Goal: Task Accomplishment & Management: Manage account settings

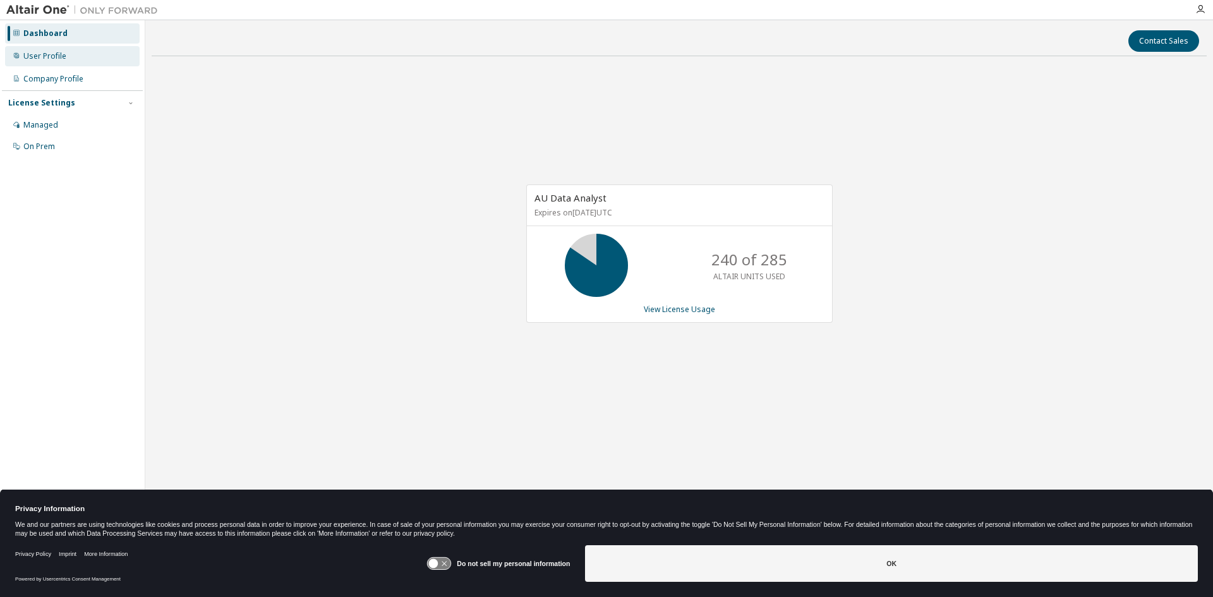
click at [52, 57] on div "User Profile" at bounding box center [44, 56] width 43 height 10
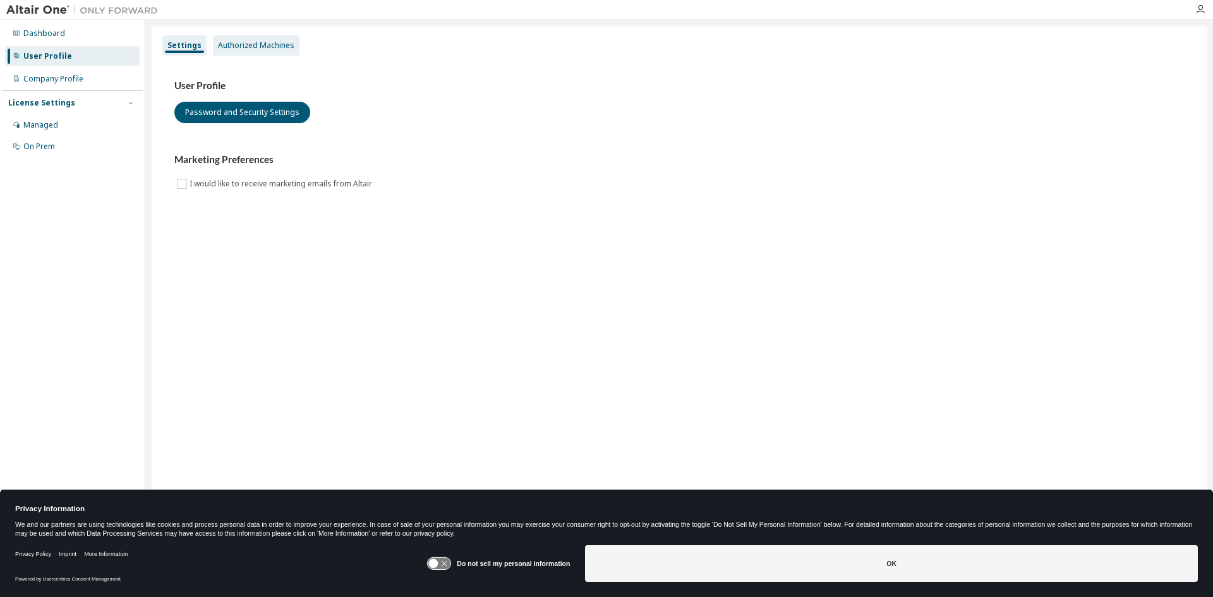
click at [239, 47] on div "Authorized Machines" at bounding box center [256, 45] width 76 height 10
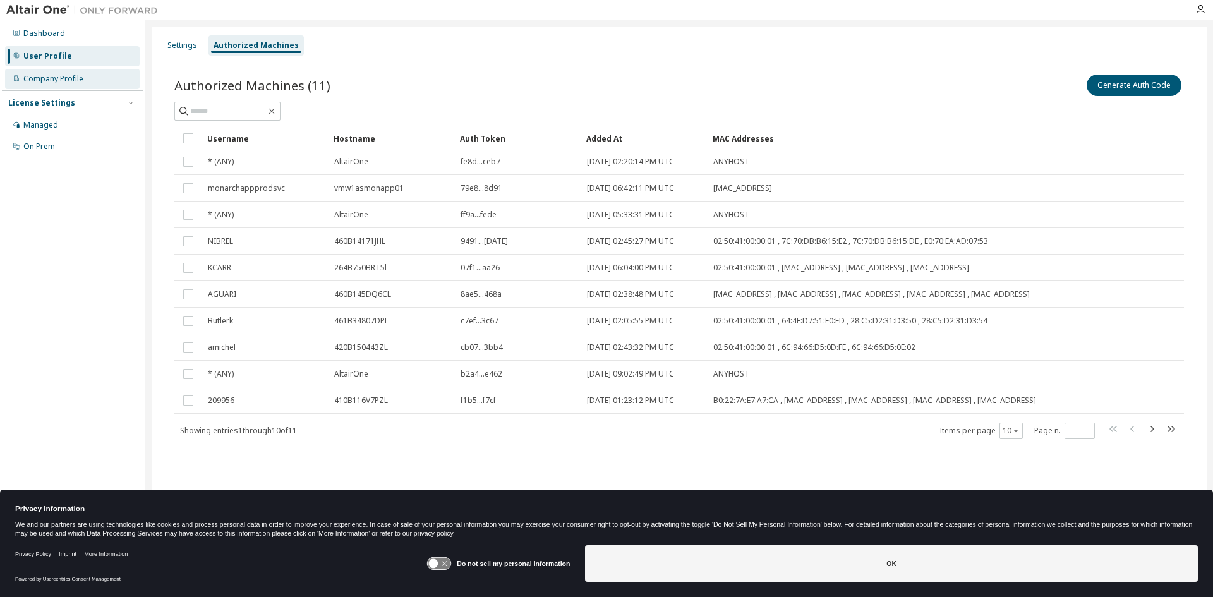
click at [63, 76] on div "Company Profile" at bounding box center [53, 79] width 60 height 10
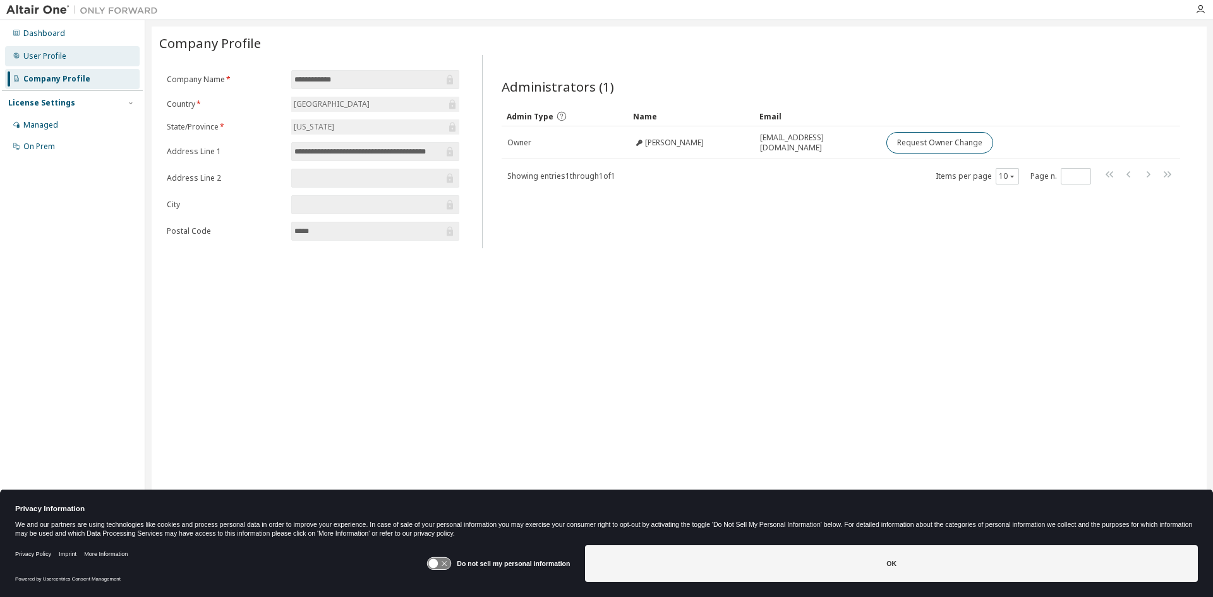
click at [61, 59] on div "User Profile" at bounding box center [44, 56] width 43 height 10
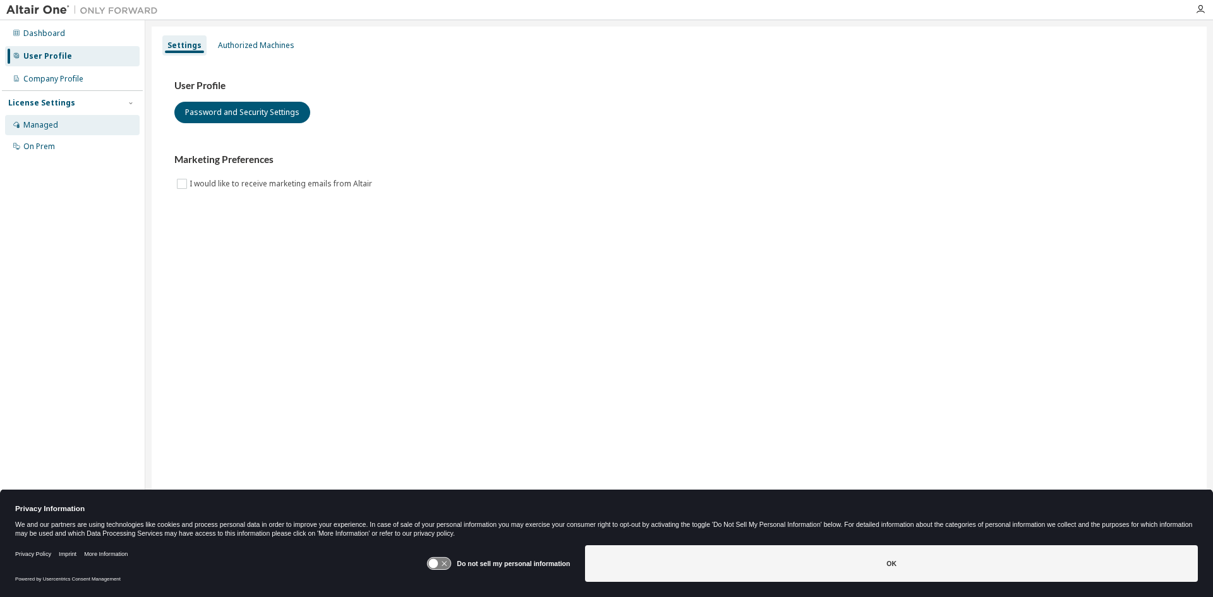
click at [49, 128] on div "Managed" at bounding box center [40, 125] width 35 height 10
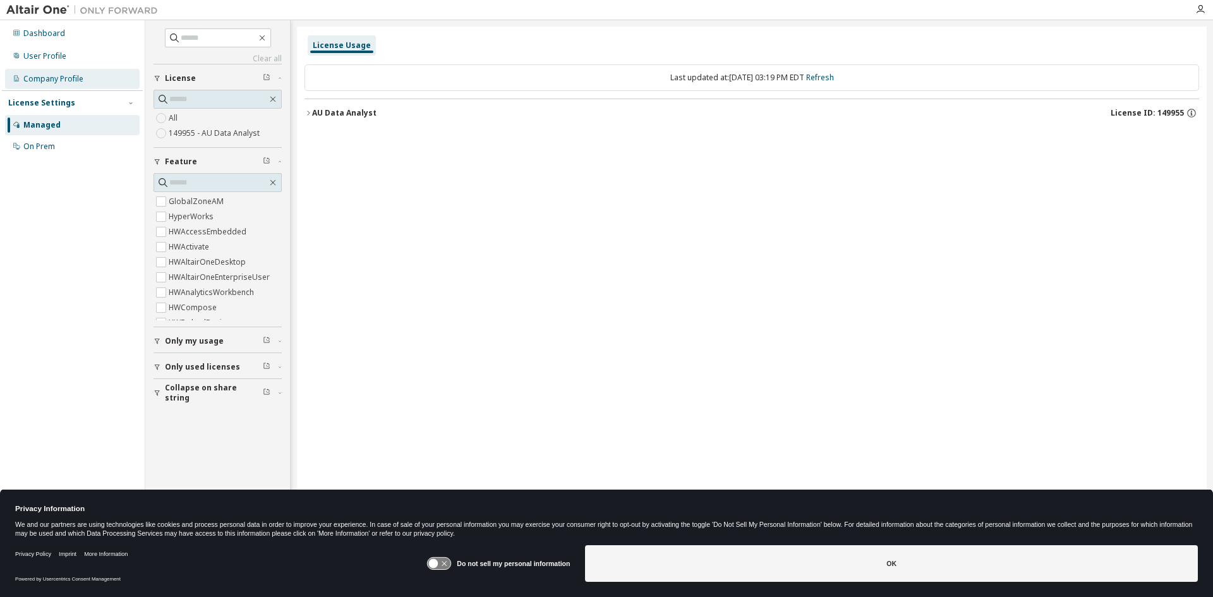
click at [55, 77] on div "Company Profile" at bounding box center [53, 79] width 60 height 10
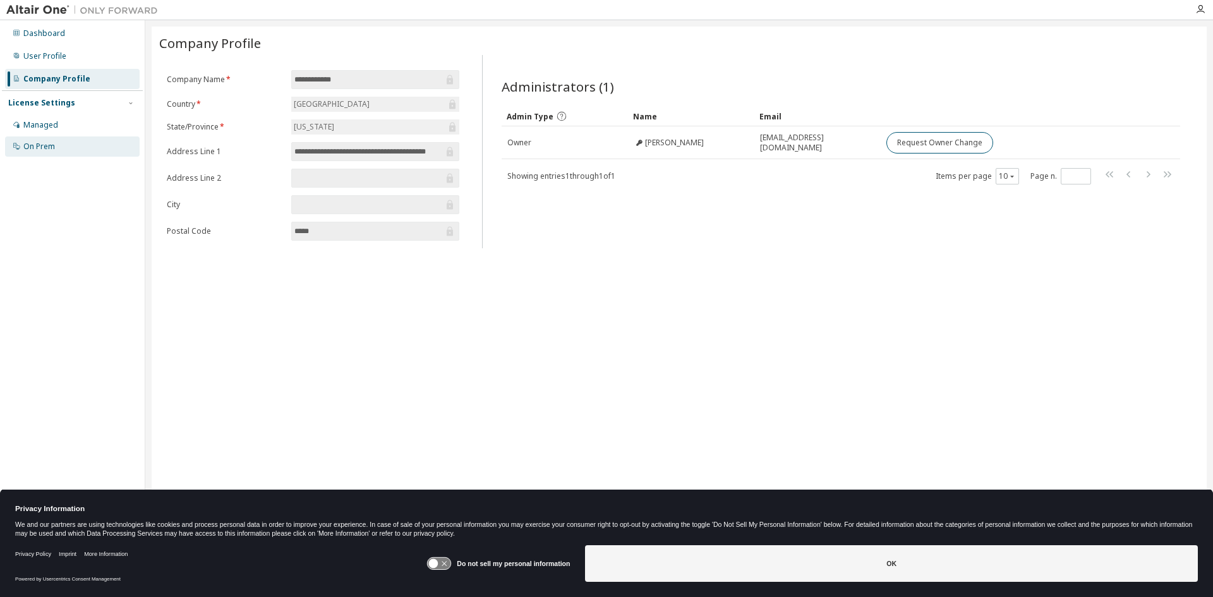
click at [45, 154] on div "On Prem" at bounding box center [72, 146] width 135 height 20
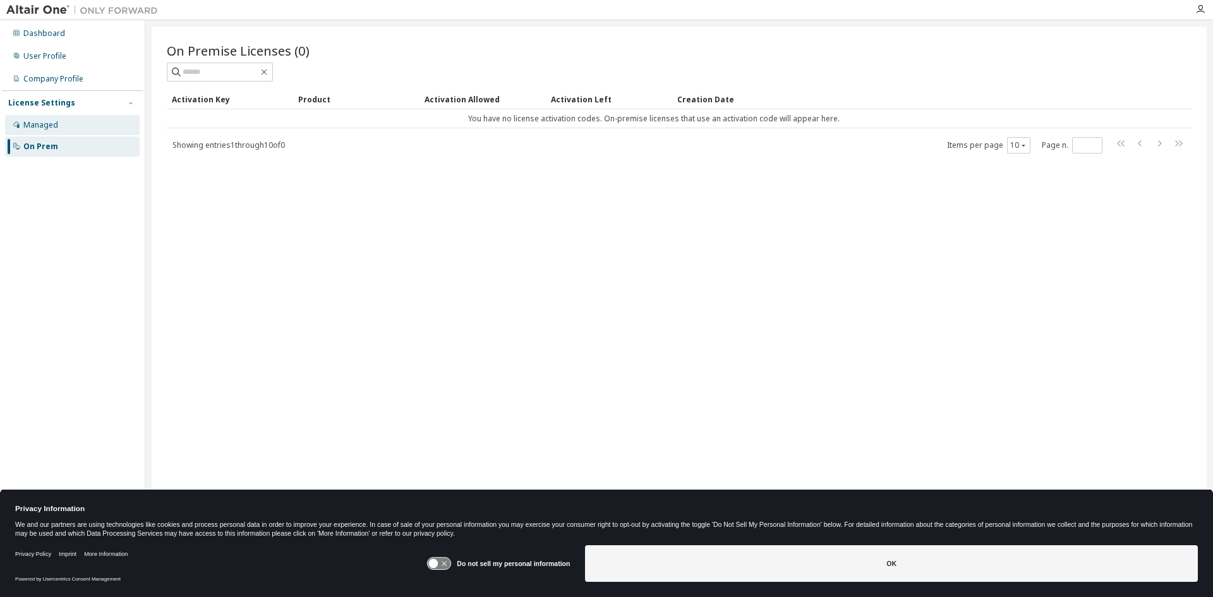
click at [45, 122] on div "Managed" at bounding box center [40, 125] width 35 height 10
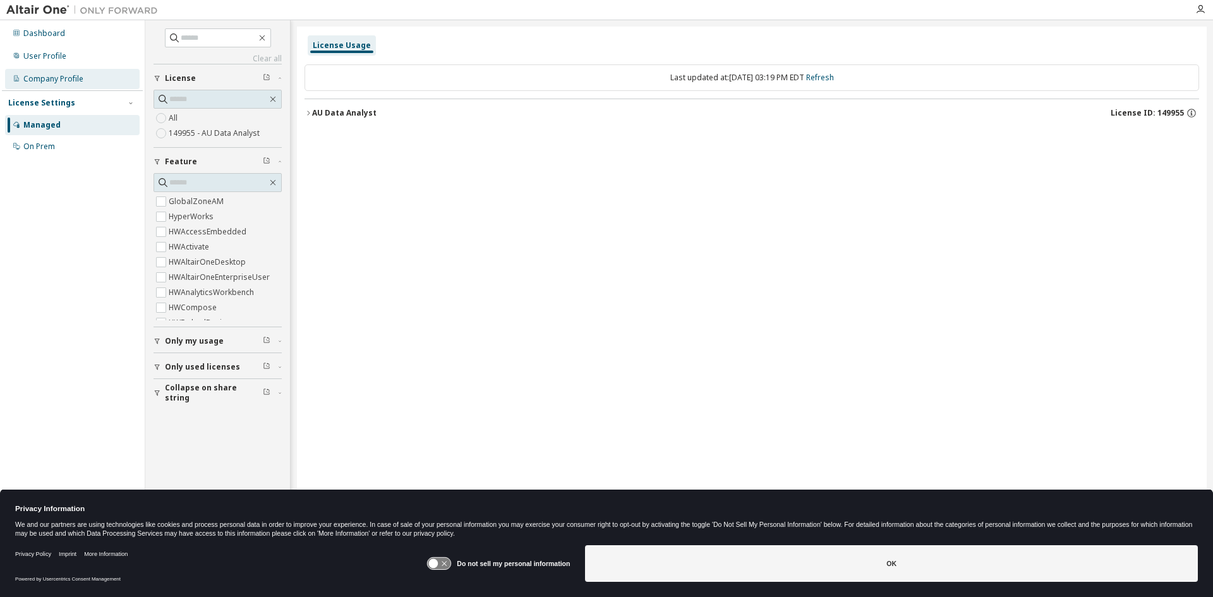
click at [58, 86] on div "Company Profile" at bounding box center [72, 79] width 135 height 20
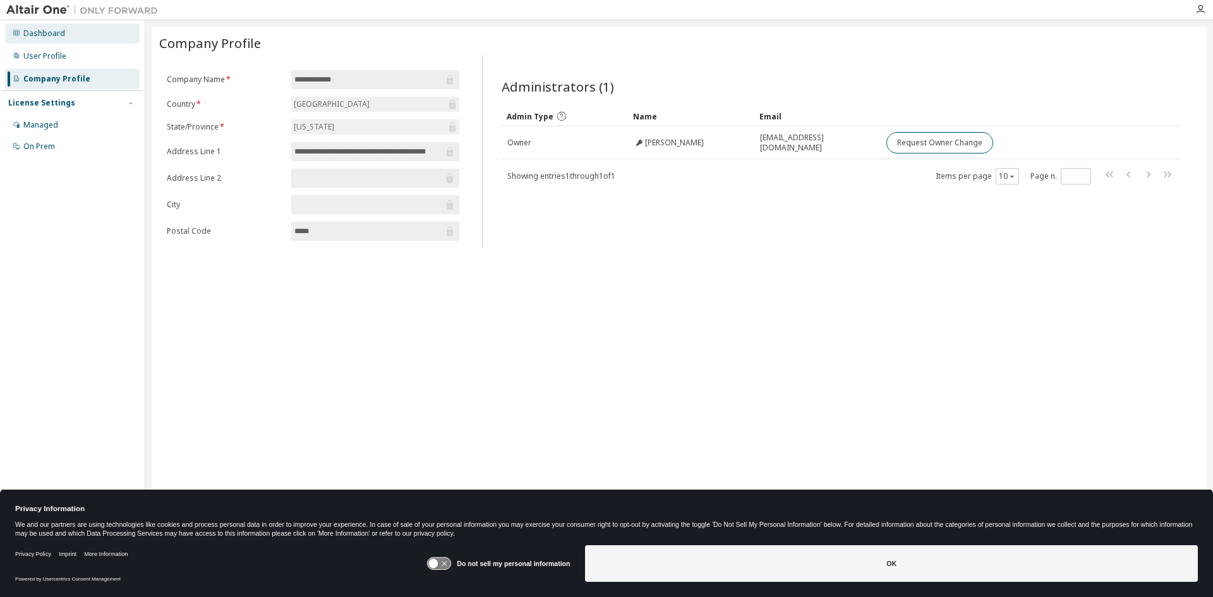
click at [50, 30] on div "Dashboard" at bounding box center [44, 33] width 42 height 10
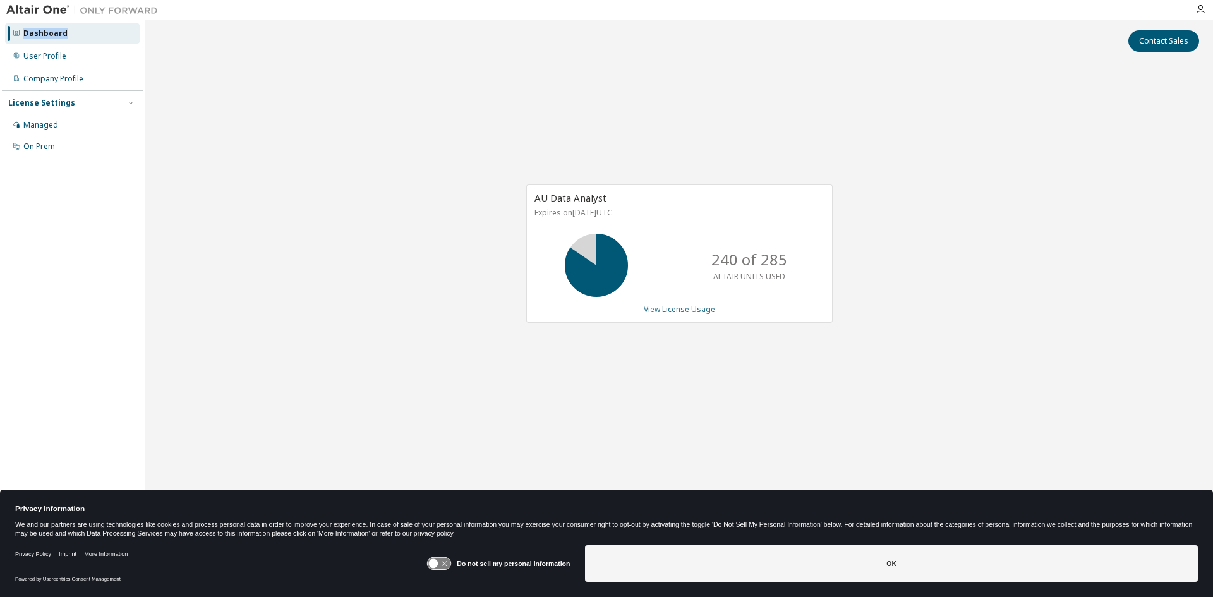
click at [700, 309] on link "View License Usage" at bounding box center [679, 309] width 71 height 11
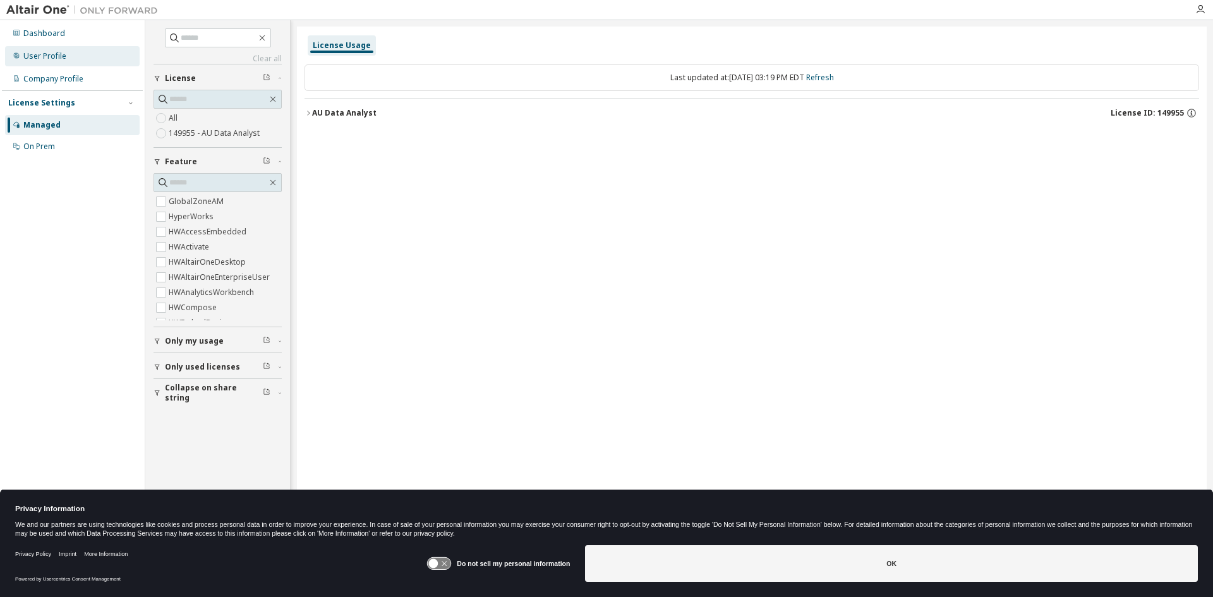
click at [51, 55] on div "User Profile" at bounding box center [44, 56] width 43 height 10
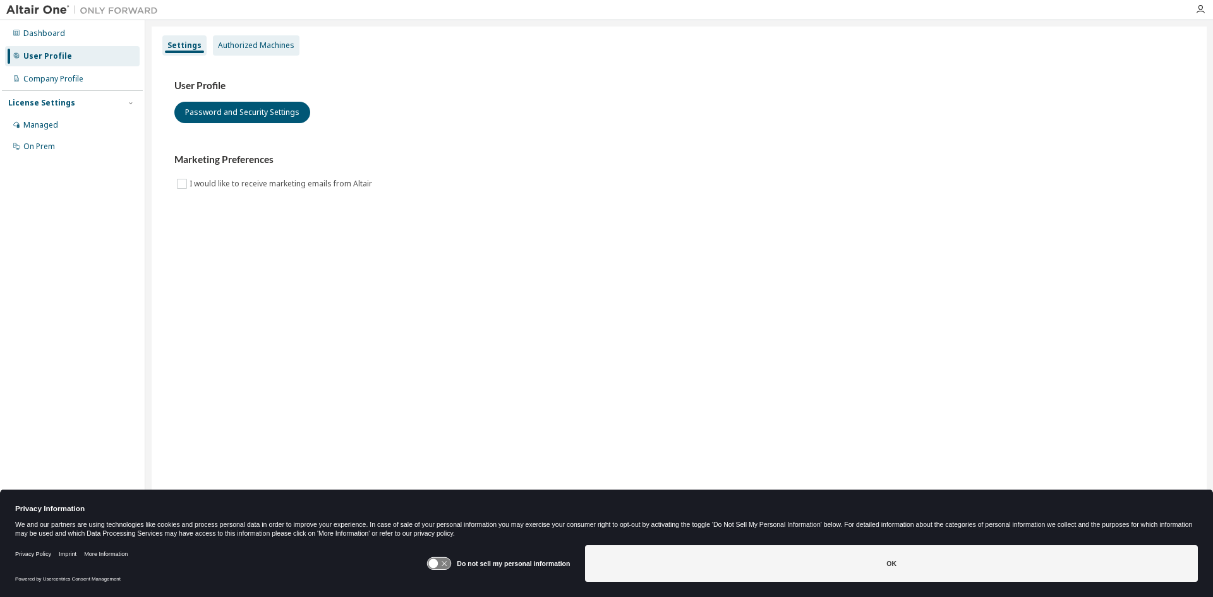
click at [253, 44] on div "Authorized Machines" at bounding box center [256, 45] width 76 height 10
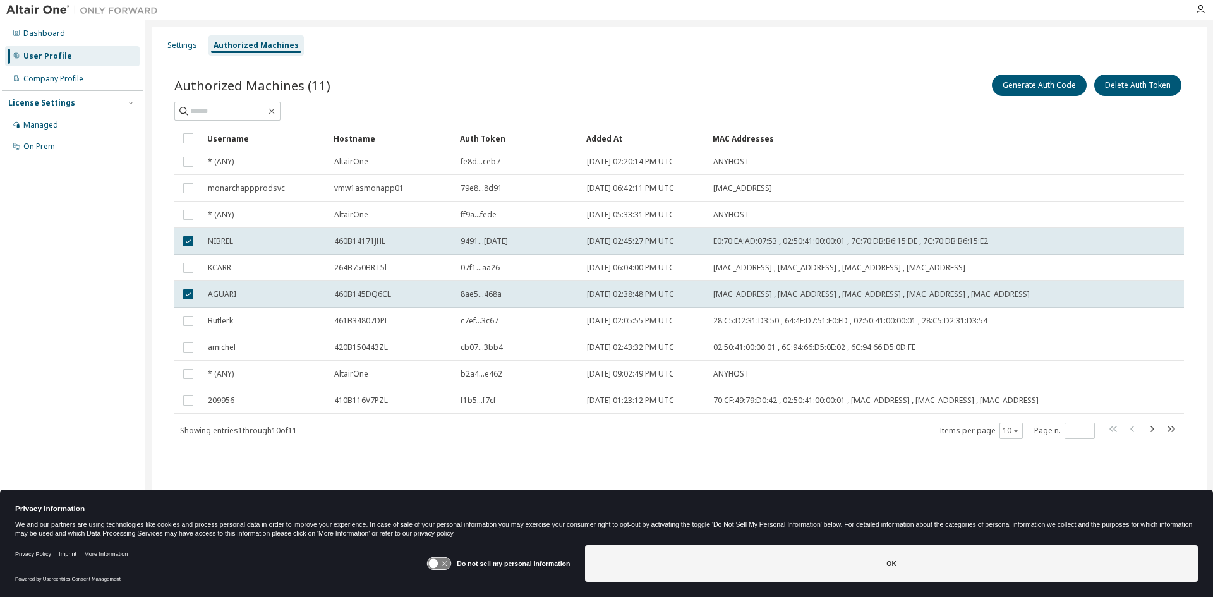
click at [741, 72] on div "Generate Auth Code Delete Auth Token" at bounding box center [931, 85] width 505 height 27
click at [1018, 435] on icon "button" at bounding box center [1016, 431] width 8 height 8
click at [1027, 473] on div "20" at bounding box center [1050, 473] width 101 height 15
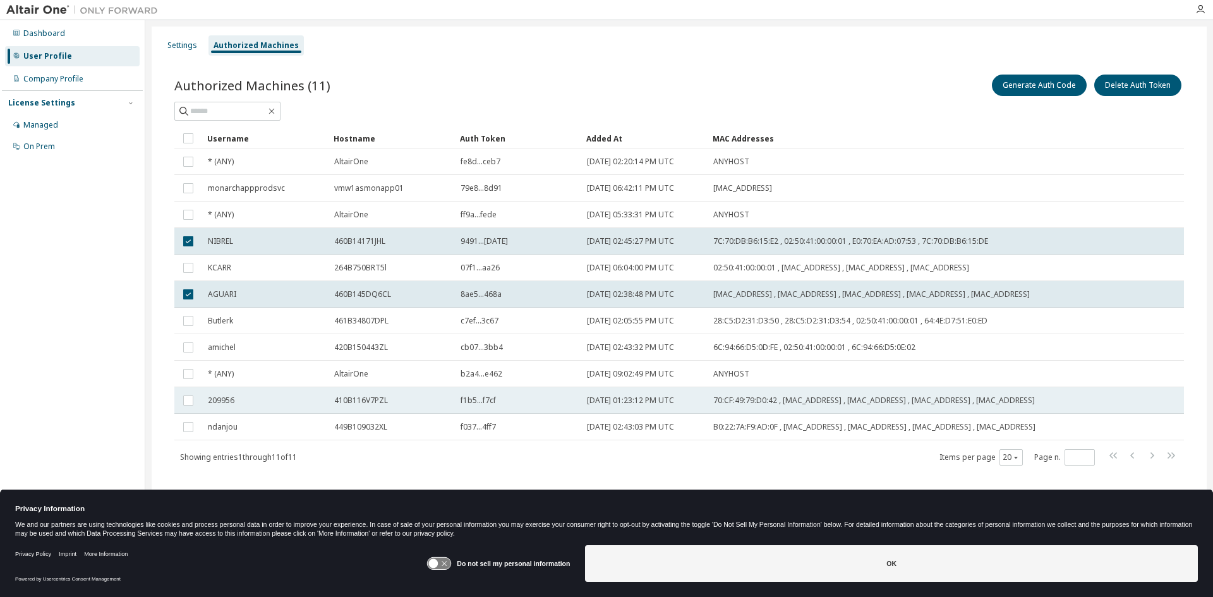
click at [224, 406] on span "209956" at bounding box center [221, 401] width 27 height 10
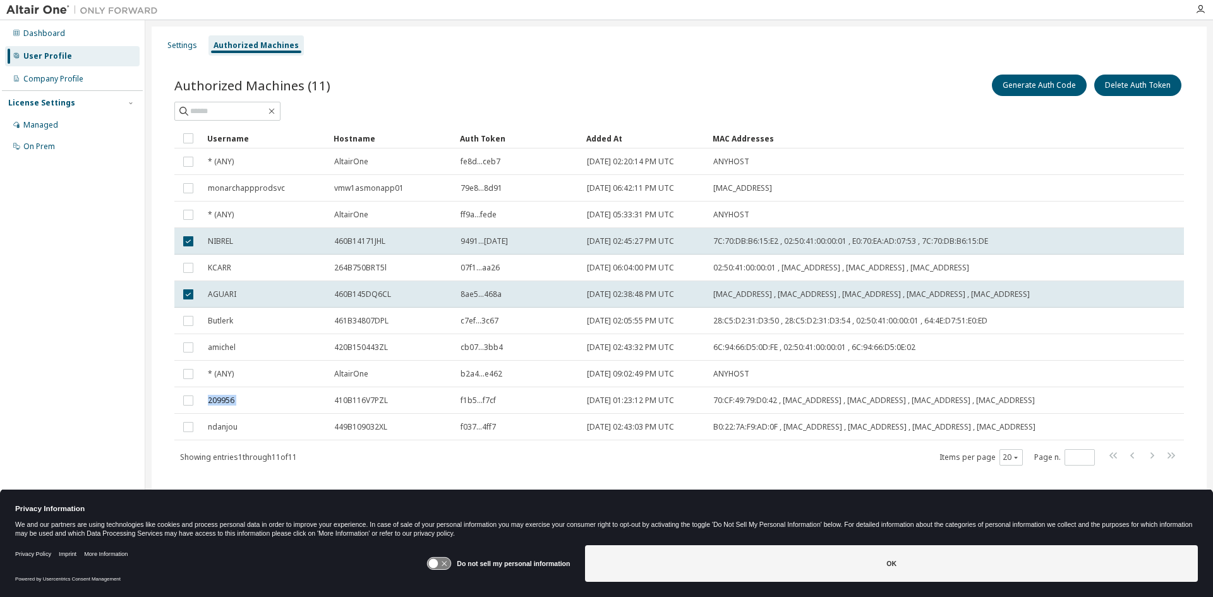
click at [224, 406] on span "209956" at bounding box center [221, 401] width 27 height 10
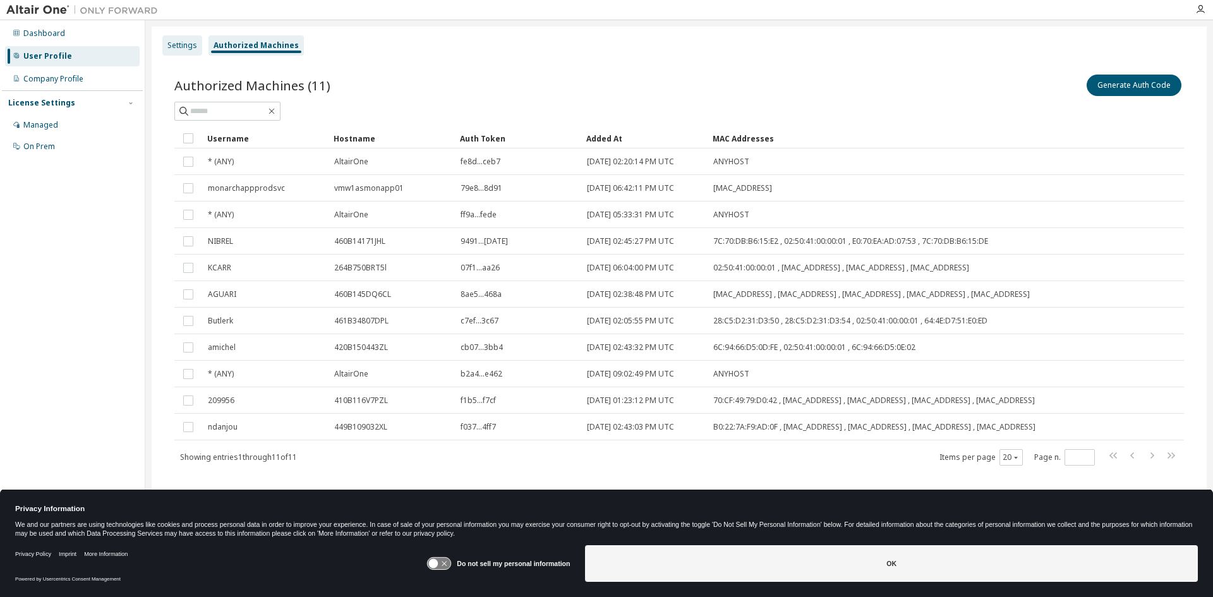
click at [171, 42] on div "Settings" at bounding box center [182, 45] width 30 height 10
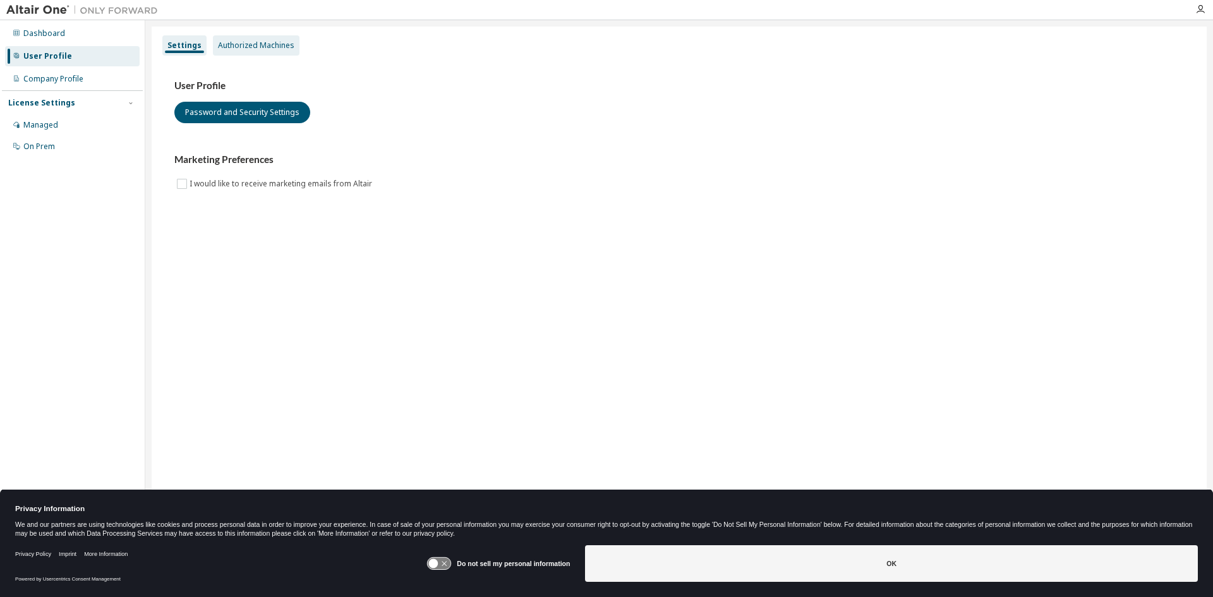
click at [239, 44] on div "Authorized Machines" at bounding box center [256, 45] width 76 height 10
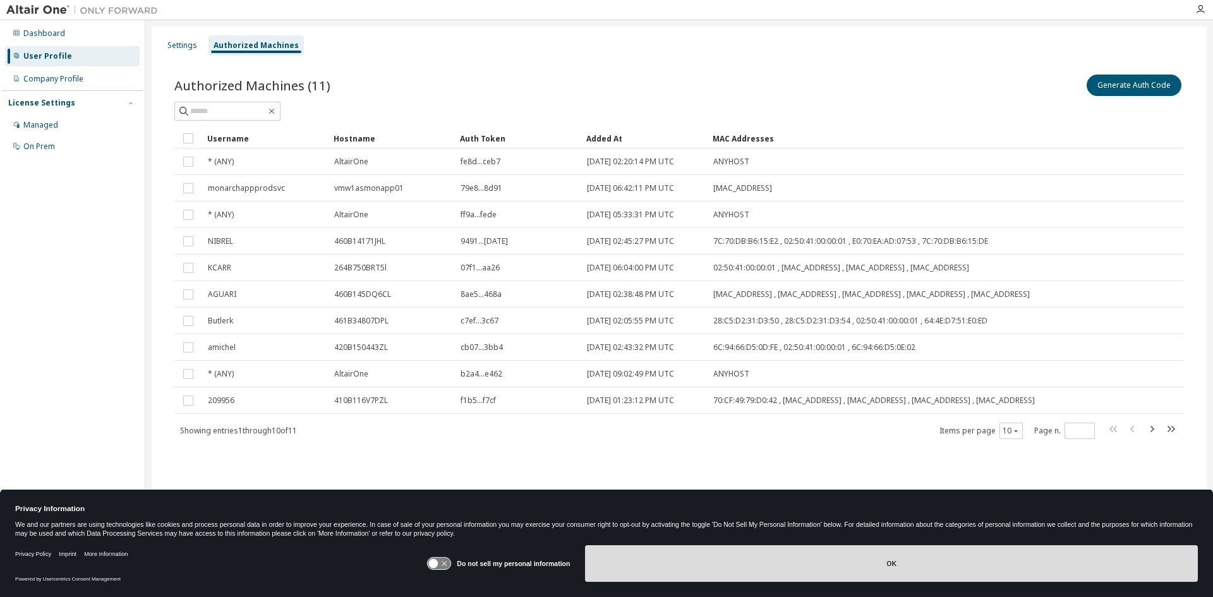
click at [890, 569] on button "OK" at bounding box center [891, 563] width 613 height 37
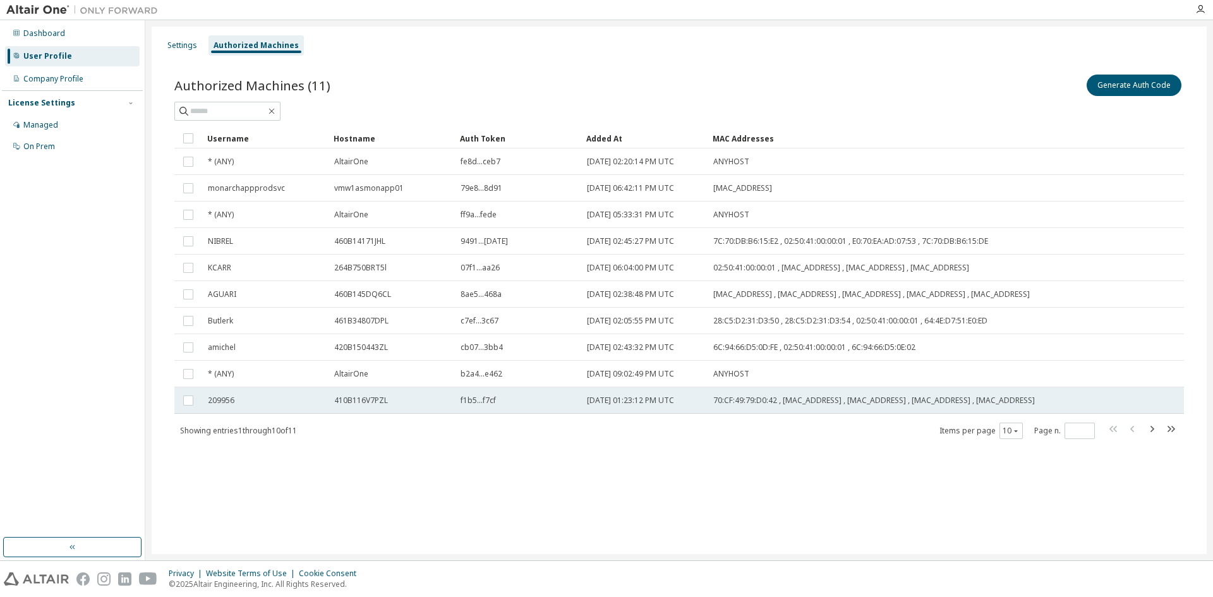
drag, startPoint x: 833, startPoint y: 430, endPoint x: 729, endPoint y: 408, distance: 106.6
click at [729, 406] on span "70:CF:49:79:D0:42 , [MAC_ADDRESS] , [MAC_ADDRESS] , [MAC_ADDRESS] , [MAC_ADDRES…" at bounding box center [874, 401] width 322 height 10
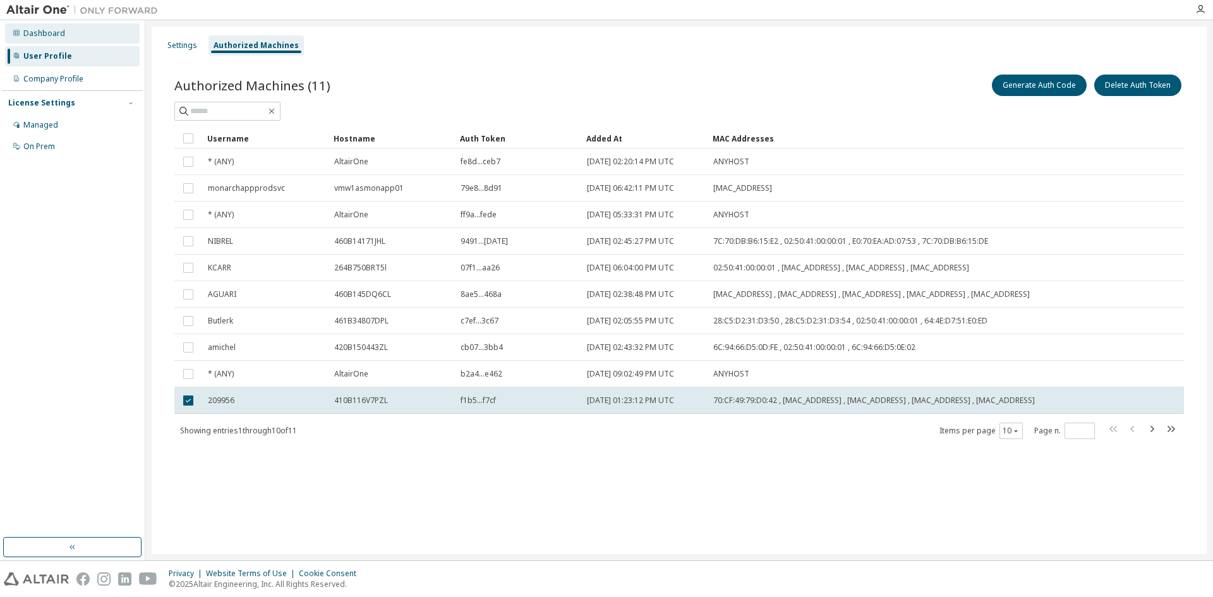
click at [28, 32] on div "Dashboard" at bounding box center [44, 33] width 42 height 10
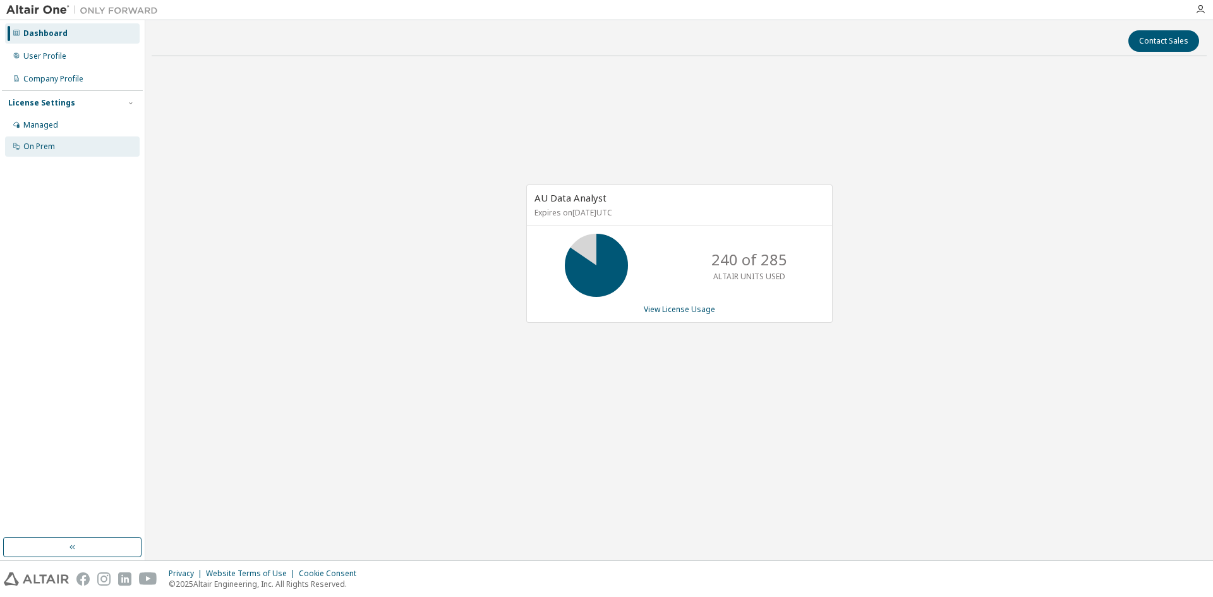
click at [38, 153] on div "On Prem" at bounding box center [72, 146] width 135 height 20
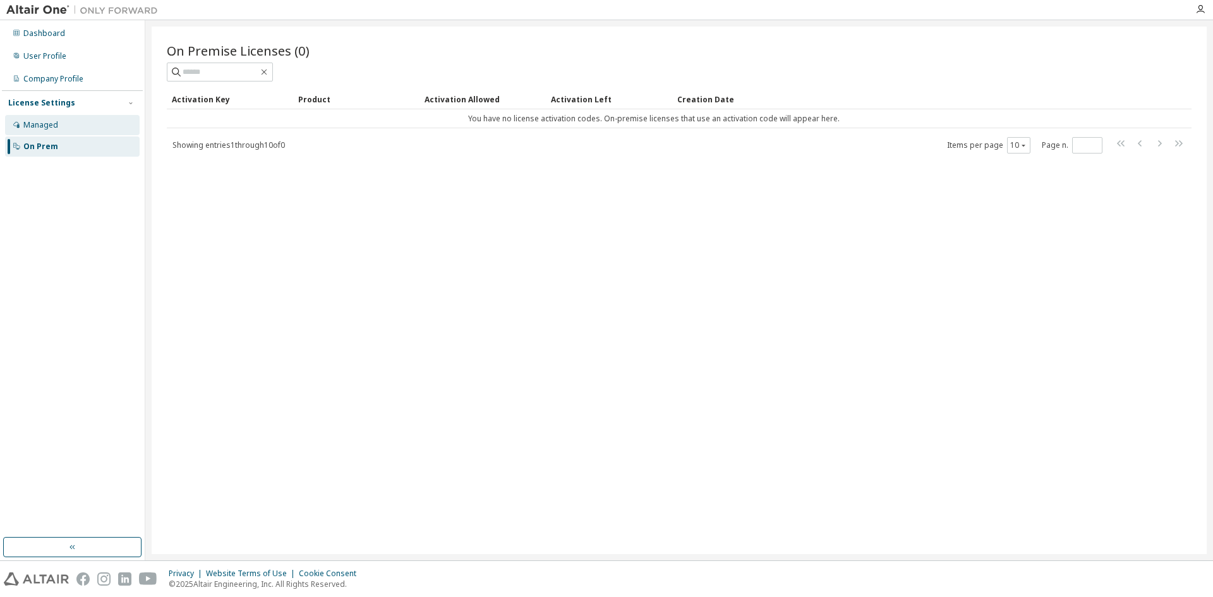
click at [52, 129] on div "Managed" at bounding box center [40, 125] width 35 height 10
